Goal: Information Seeking & Learning: Learn about a topic

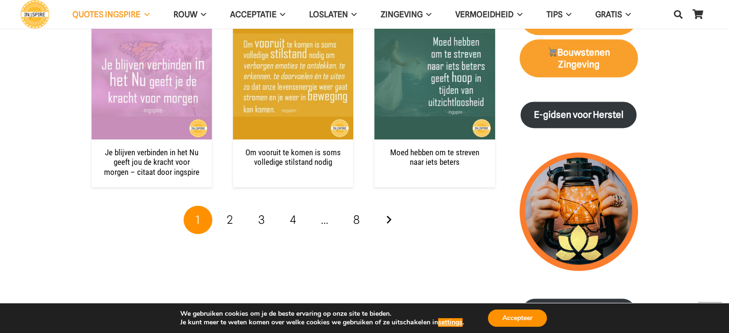
scroll to position [1389, 0]
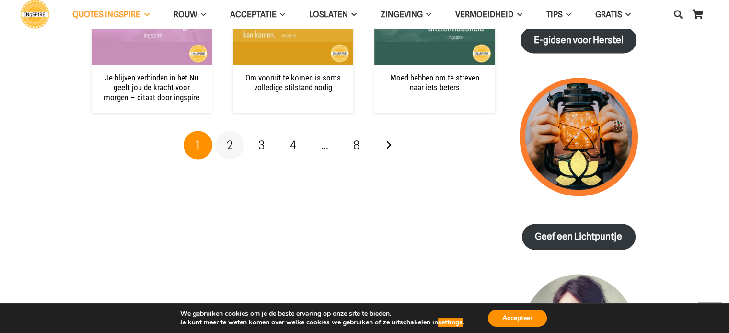
click at [230, 138] on span "2" at bounding box center [230, 145] width 6 height 14
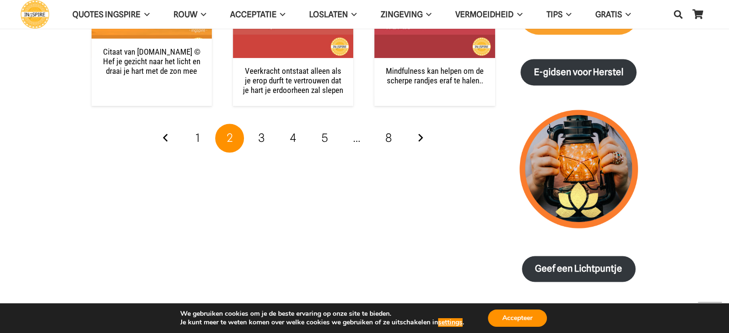
scroll to position [1389, 0]
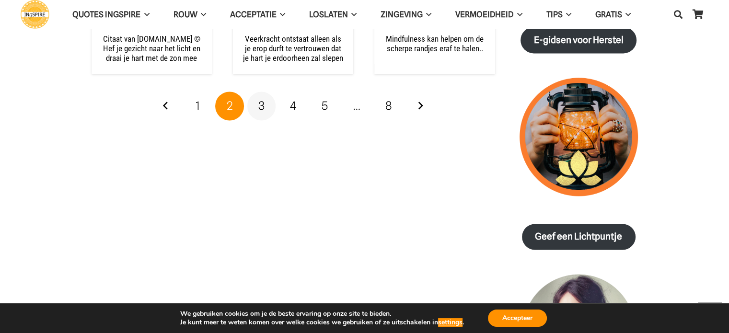
click at [261, 103] on span "3" at bounding box center [261, 106] width 6 height 14
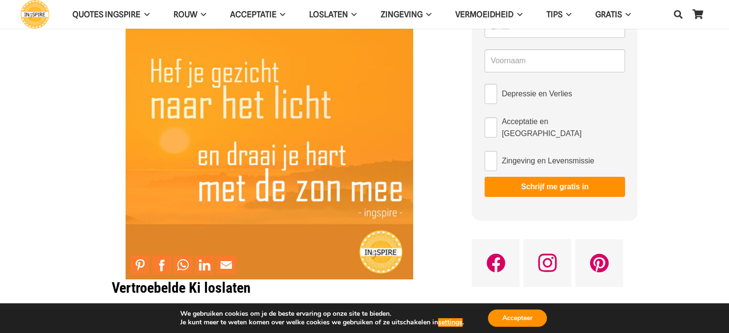
scroll to position [96, 0]
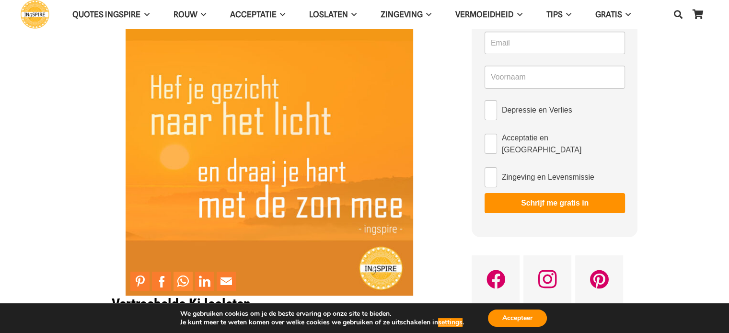
click at [180, 278] on link "Share to WhatsApp" at bounding box center [182, 281] width 19 height 19
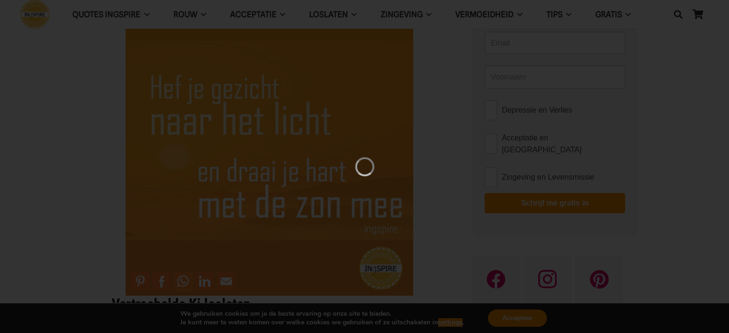
scroll to position [0, 0]
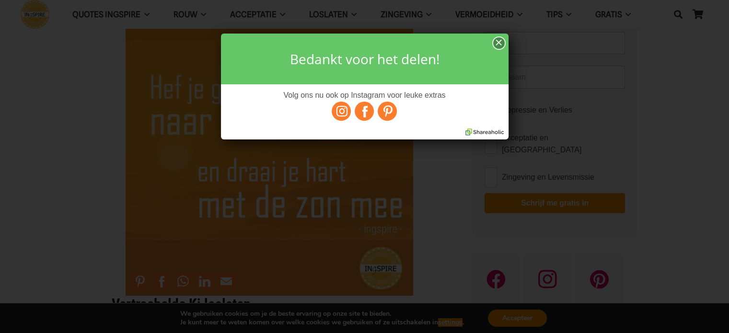
click at [498, 45] on div "×" at bounding box center [498, 43] width 11 height 12
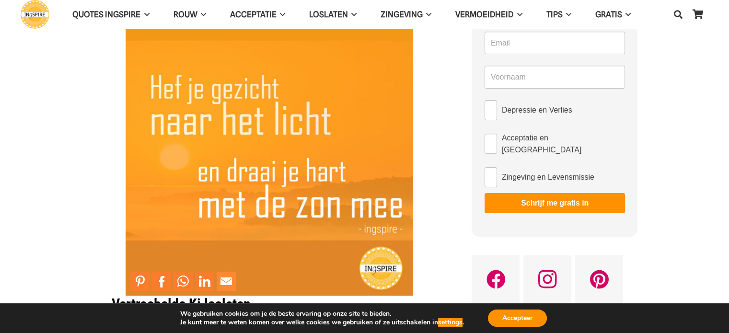
click at [226, 281] on link "Mail to Email This" at bounding box center [226, 281] width 19 height 19
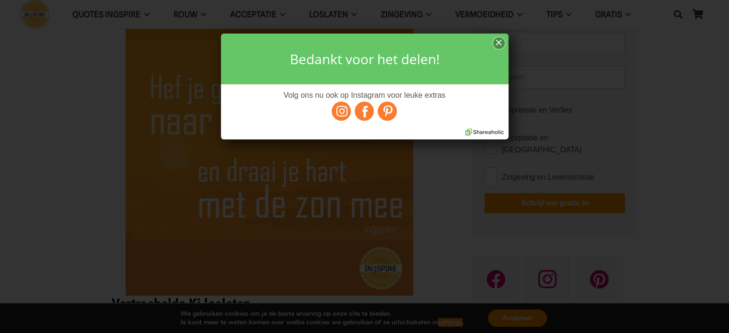
click at [680, 130] on div "× Bedankt voor het delen! Volg ons nu ook op Instagram voor leuke extras" at bounding box center [364, 166] width 729 height 333
click at [498, 40] on div "×" at bounding box center [498, 43] width 11 height 12
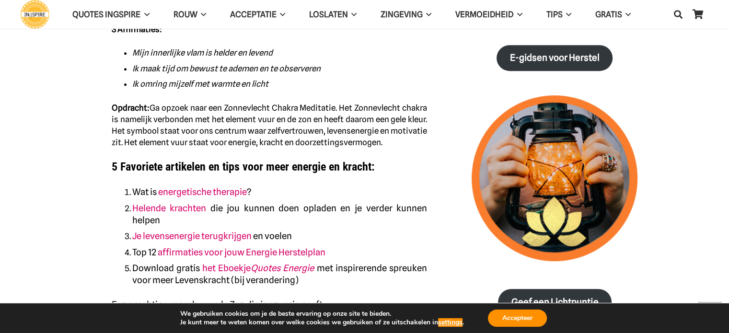
scroll to position [594, 0]
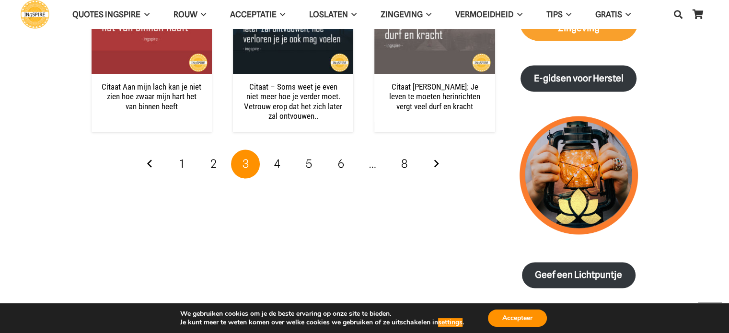
scroll to position [1389, 0]
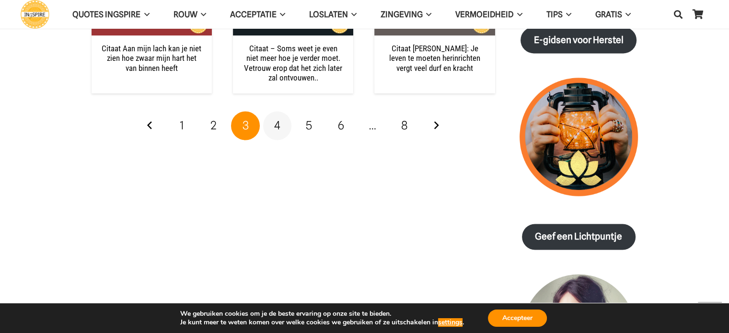
click at [277, 126] on span "4" at bounding box center [277, 125] width 6 height 14
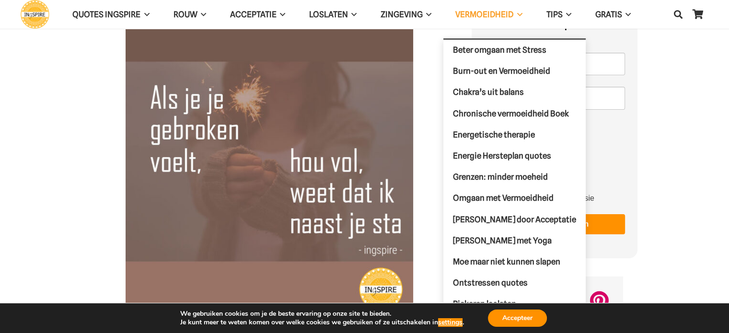
scroll to position [48, 0]
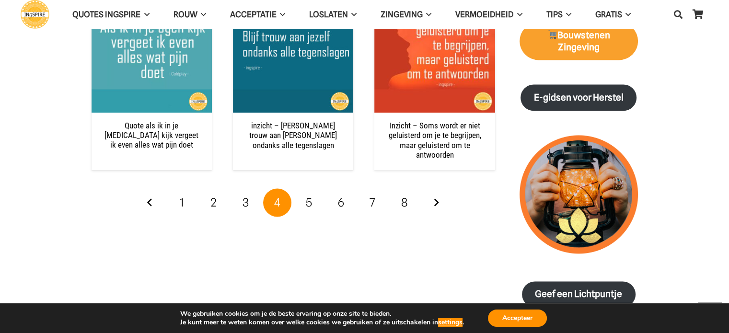
scroll to position [1341, 0]
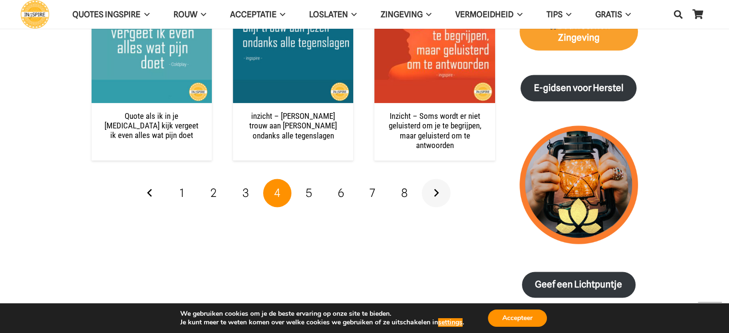
click at [439, 193] on link "Volgende" at bounding box center [436, 193] width 29 height 29
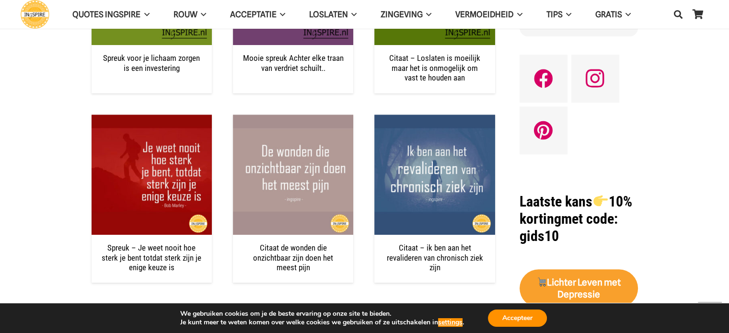
scroll to position [1006, 0]
